Goal: Transaction & Acquisition: Purchase product/service

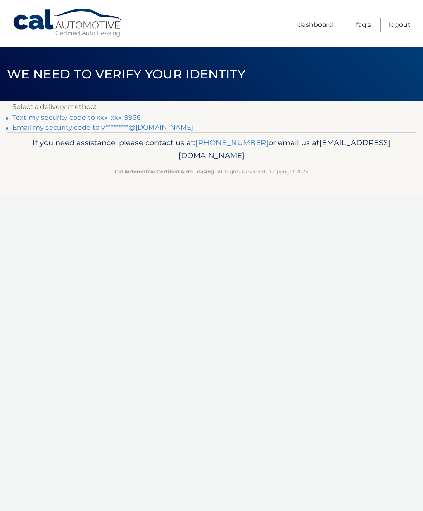
click at [108, 119] on link "Text my security code to xxx-xxx-9936" at bounding box center [76, 118] width 128 height 8
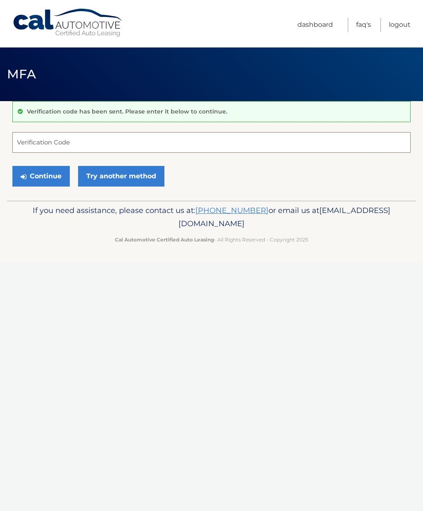
type input "Qu"
type input "87 9504"
type input "950487"
click at [50, 178] on button "Continue" at bounding box center [40, 176] width 57 height 21
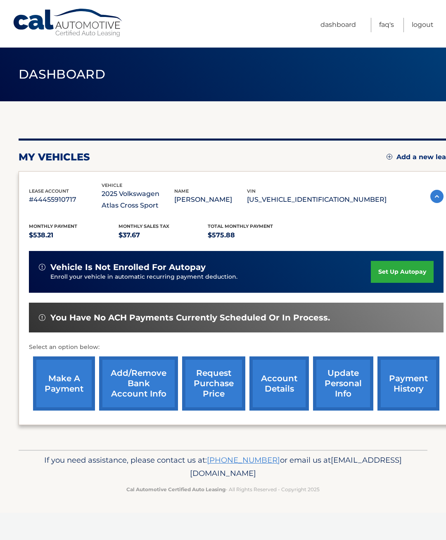
click at [69, 399] on link "make a payment" at bounding box center [64, 383] width 62 height 54
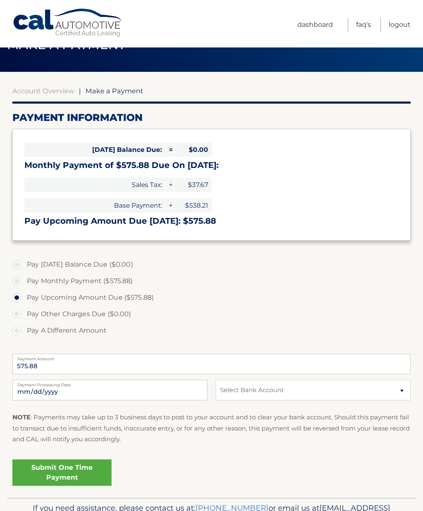
scroll to position [30, 0]
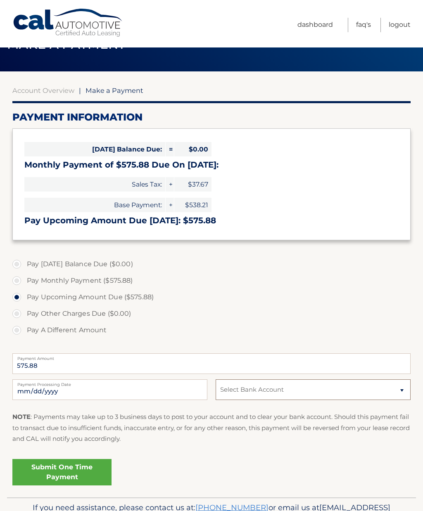
click at [319, 389] on select "Select Bank Account Savings SEACOAST NATIONAL BANK *****4922 Checking BANK OF A…" at bounding box center [313, 390] width 195 height 21
select select "OWE2M2YzNDItZDNkMC00Mzc3LTg4N2QtZTM5YmRmNDkwMmYy"
click at [193, 389] on input "2025-10-09" at bounding box center [109, 390] width 195 height 21
type input "2025-10-13"
click at [97, 477] on link "Submit One Time Payment" at bounding box center [61, 472] width 99 height 26
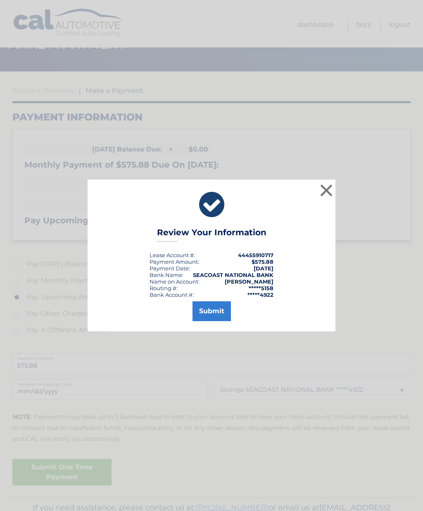
click at [97, 477] on div "× Review Your Information Lease Account #: 44455910717 Payment Amount: $575.88 …" at bounding box center [211, 255] width 423 height 511
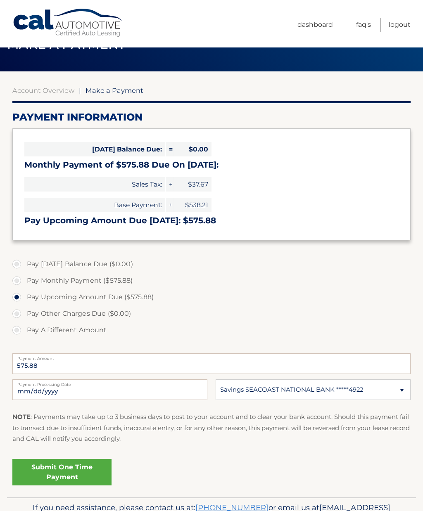
click at [101, 480] on link "Submit One Time Payment" at bounding box center [61, 472] width 99 height 26
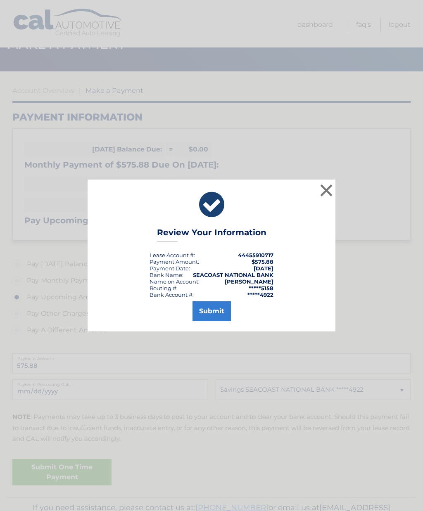
click at [214, 321] on button "Submit" at bounding box center [212, 312] width 38 height 20
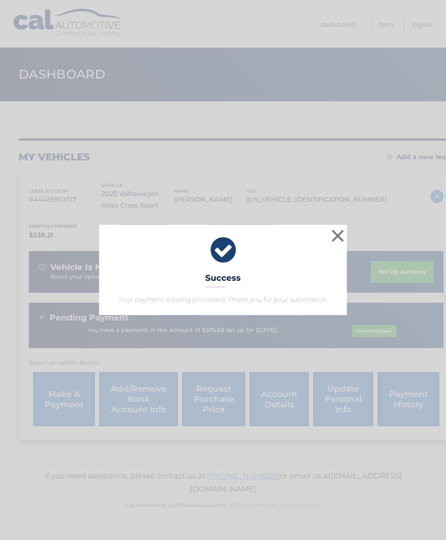
click at [341, 237] on button "×" at bounding box center [338, 235] width 17 height 17
